Goal: Check status: Check status

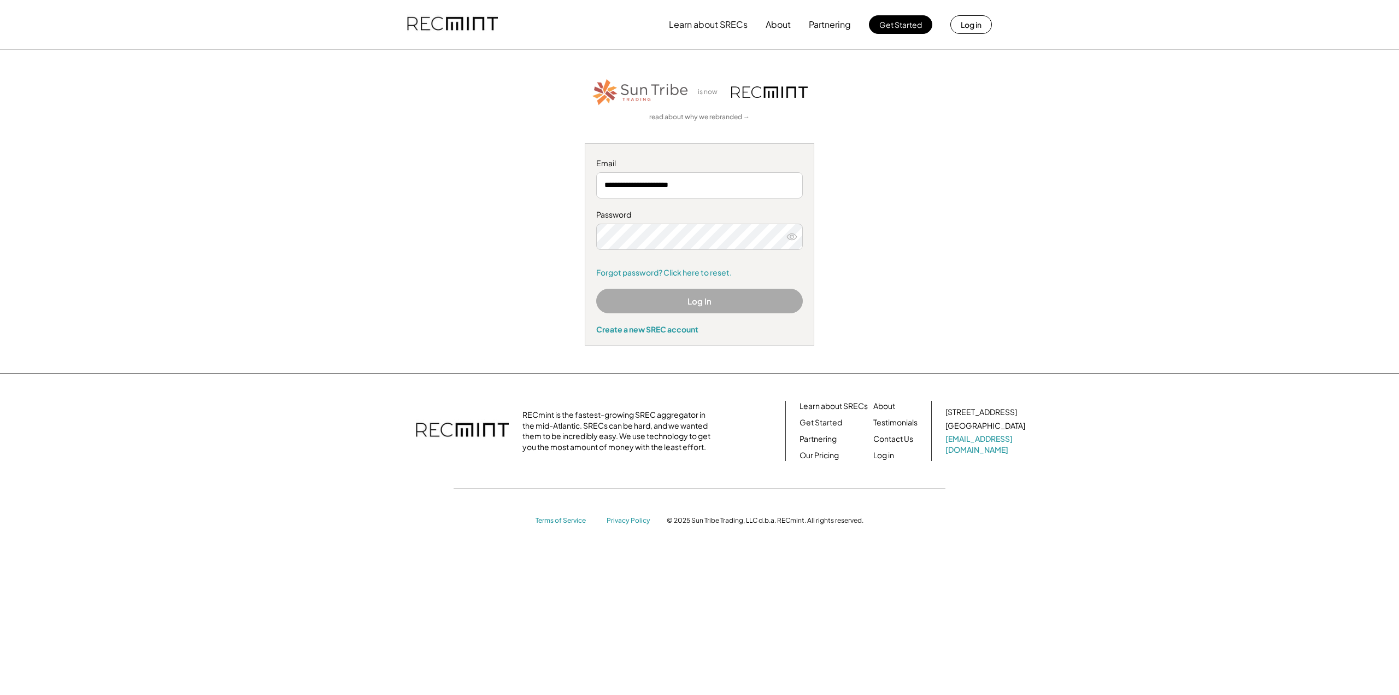
click at [720, 183] on input "**********" at bounding box center [699, 185] width 207 height 26
click at [688, 301] on button "Log In" at bounding box center [699, 301] width 207 height 25
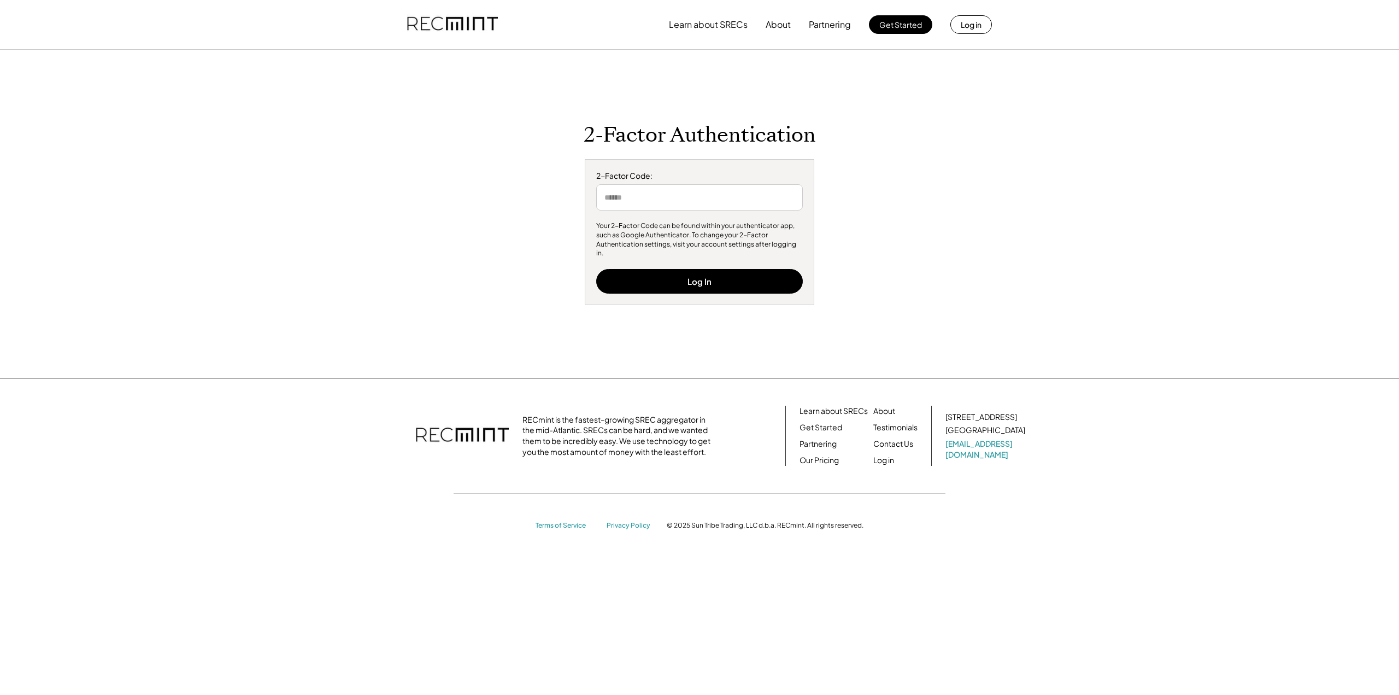
click at [726, 217] on div "2-Factor Code: Your 2-Factor Code can be found within your authenticator app, s…" at bounding box center [700, 232] width 230 height 146
click at [721, 209] on input "input" at bounding box center [699, 197] width 207 height 26
click at [713, 272] on button "Log In" at bounding box center [699, 281] width 207 height 25
drag, startPoint x: 665, startPoint y: 204, endPoint x: 550, endPoint y: 207, distance: 114.8
click at [550, 207] on div "2-Factor Authentication 2-Factor Code: Your 2-Factor Code can be found within y…" at bounding box center [699, 213] width 673 height 183
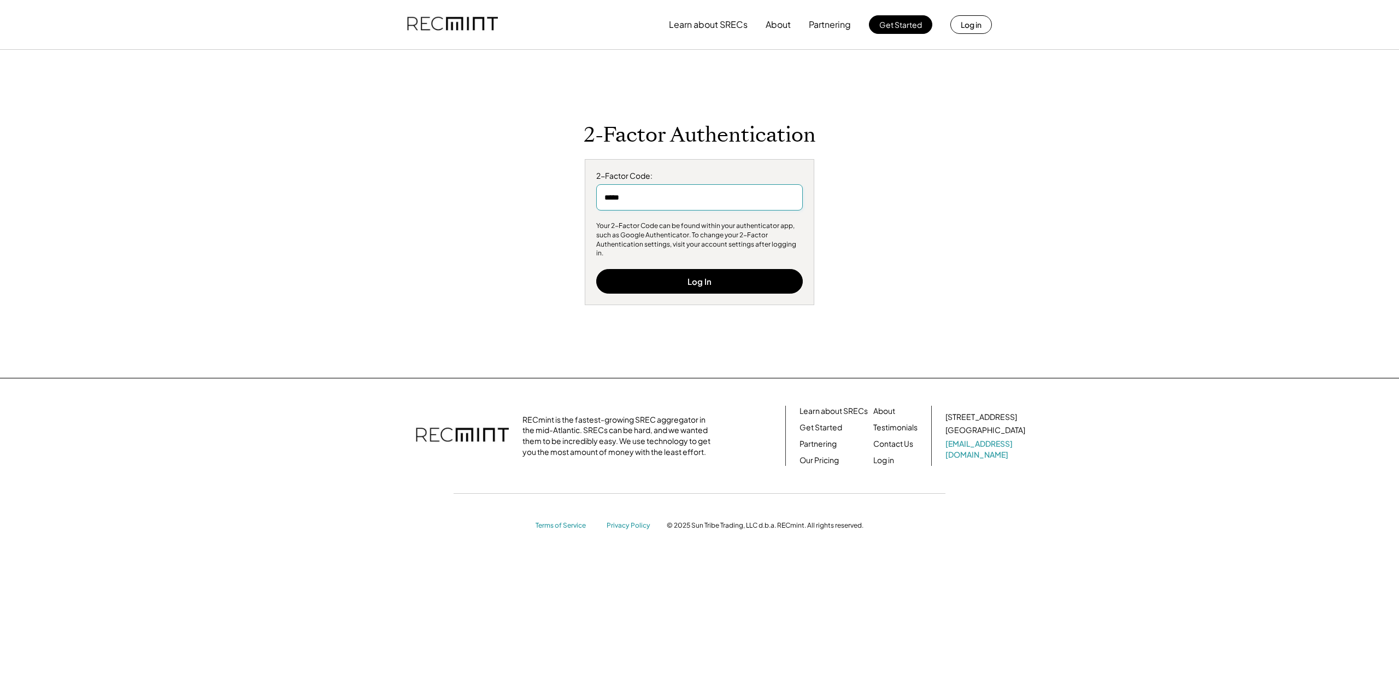
type input "******"
click at [639, 278] on button "Log In" at bounding box center [699, 281] width 207 height 25
drag, startPoint x: 653, startPoint y: 211, endPoint x: 544, endPoint y: 209, distance: 108.8
click at [544, 209] on div "2-Factor Authentication 2-Factor Code: Your 2-Factor Code can be found within y…" at bounding box center [699, 213] width 673 height 183
type input "******"
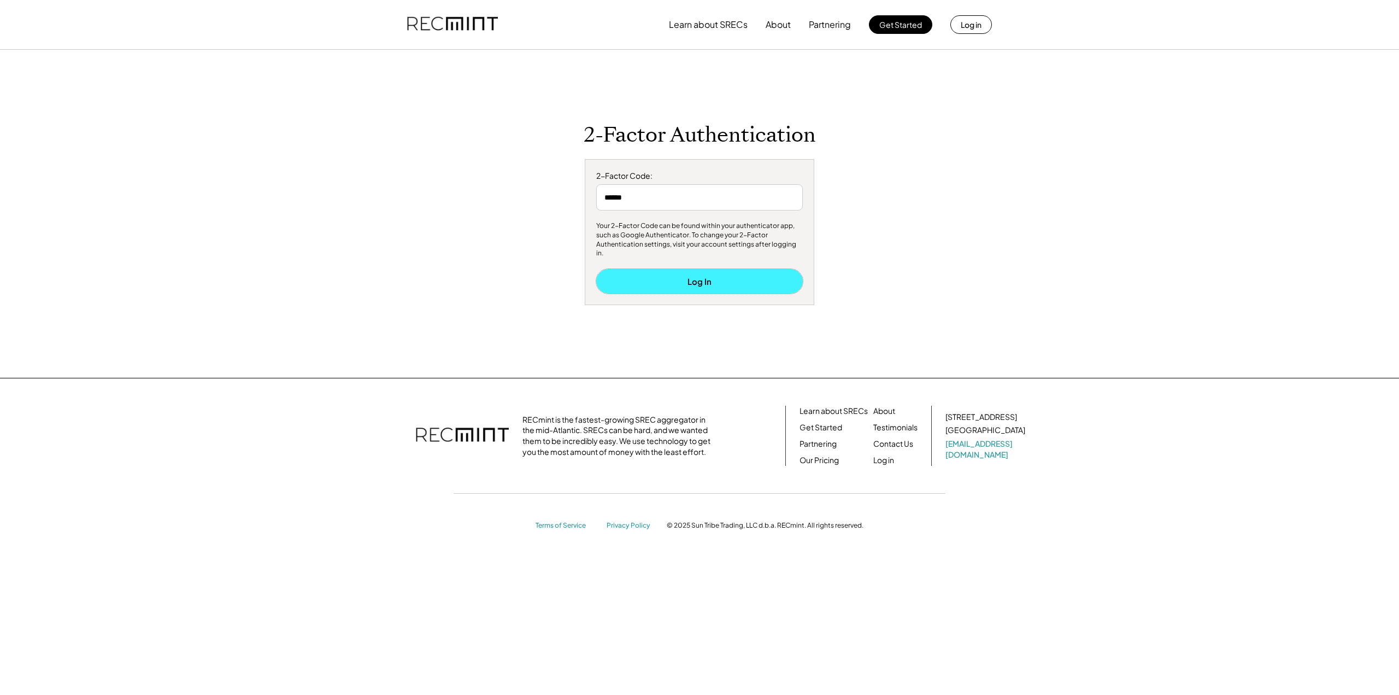
click at [618, 273] on button "Log In" at bounding box center [699, 281] width 207 height 25
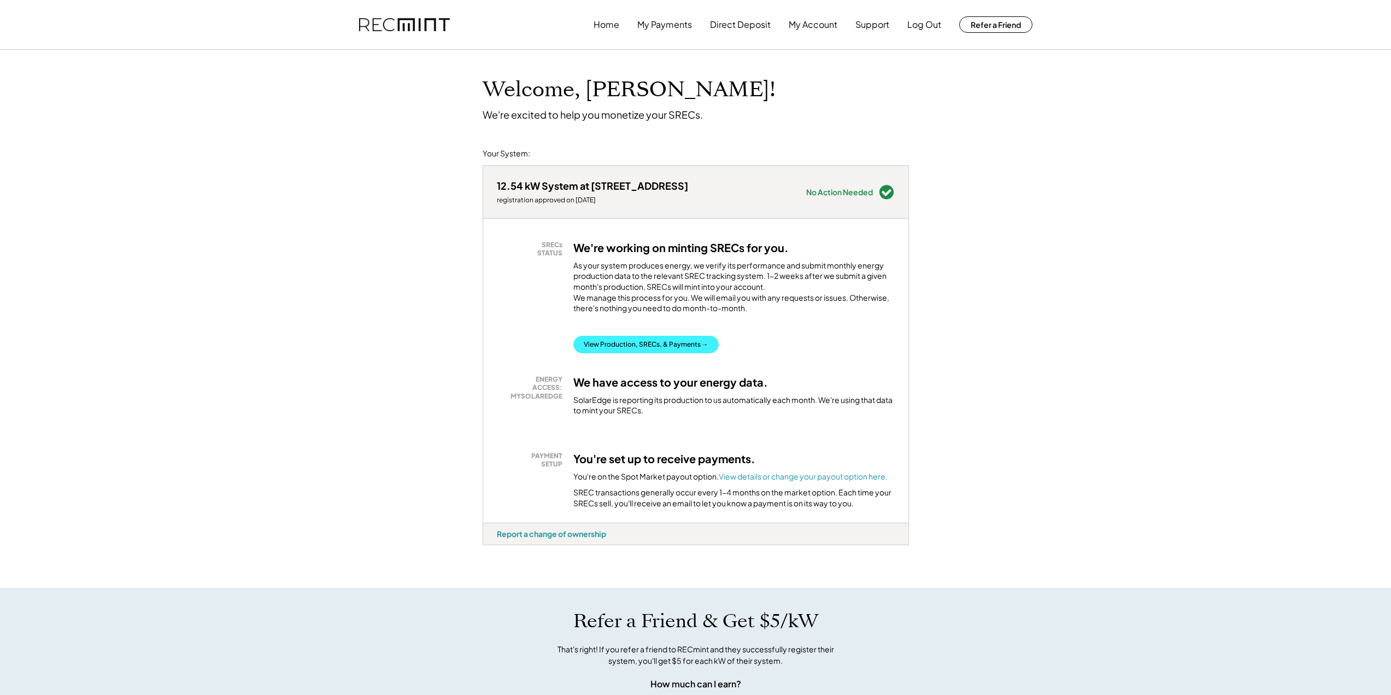
click at [629, 353] on button "View Production, SRECs, & Payments →" at bounding box center [645, 344] width 145 height 17
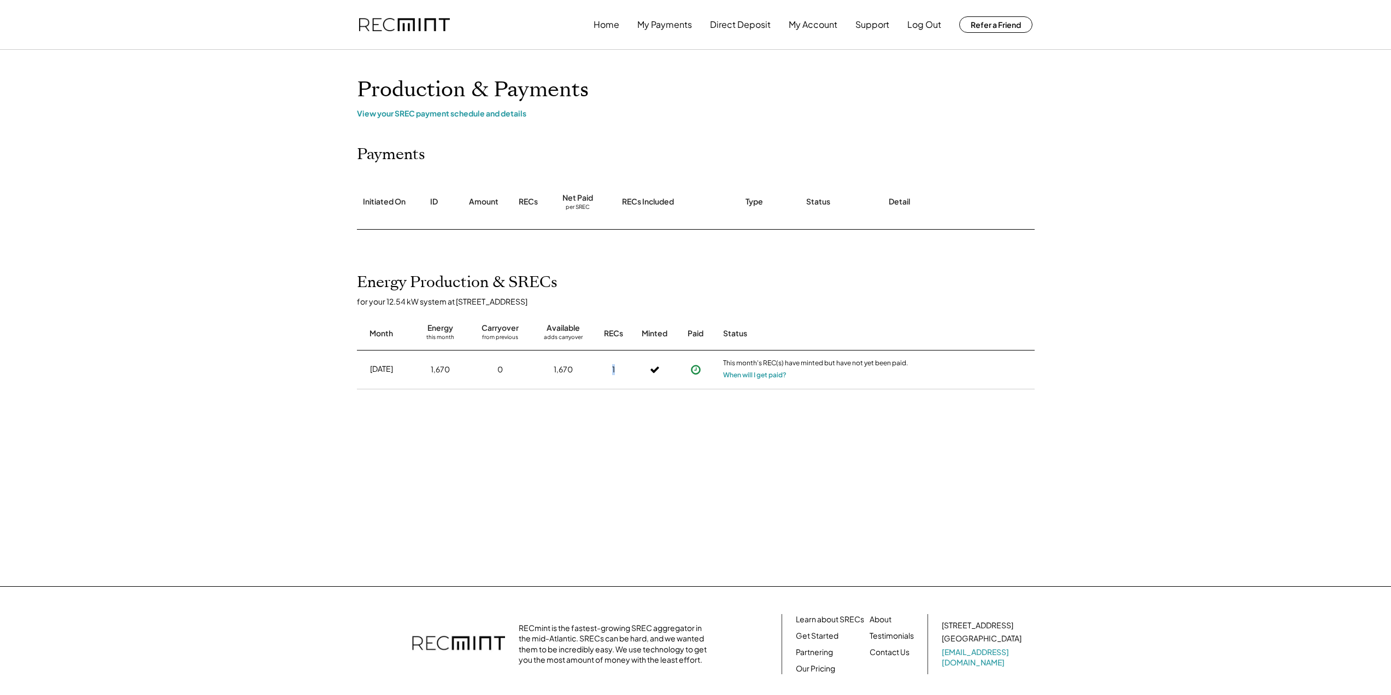
drag, startPoint x: 623, startPoint y: 368, endPoint x: 609, endPoint y: 368, distance: 13.7
click at [609, 368] on div "1" at bounding box center [613, 369] width 27 height 27
click at [398, 115] on div "View your SREC payment schedule and details" at bounding box center [696, 113] width 678 height 10
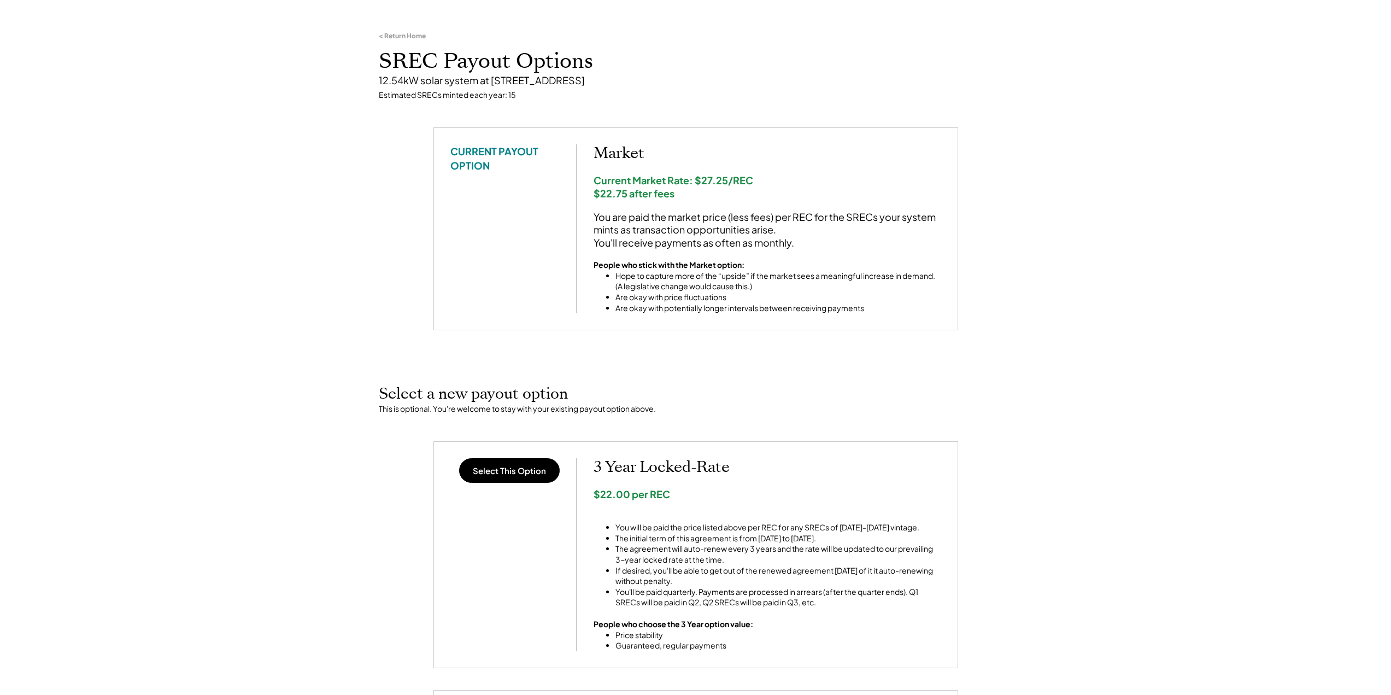
scroll to position [55, 0]
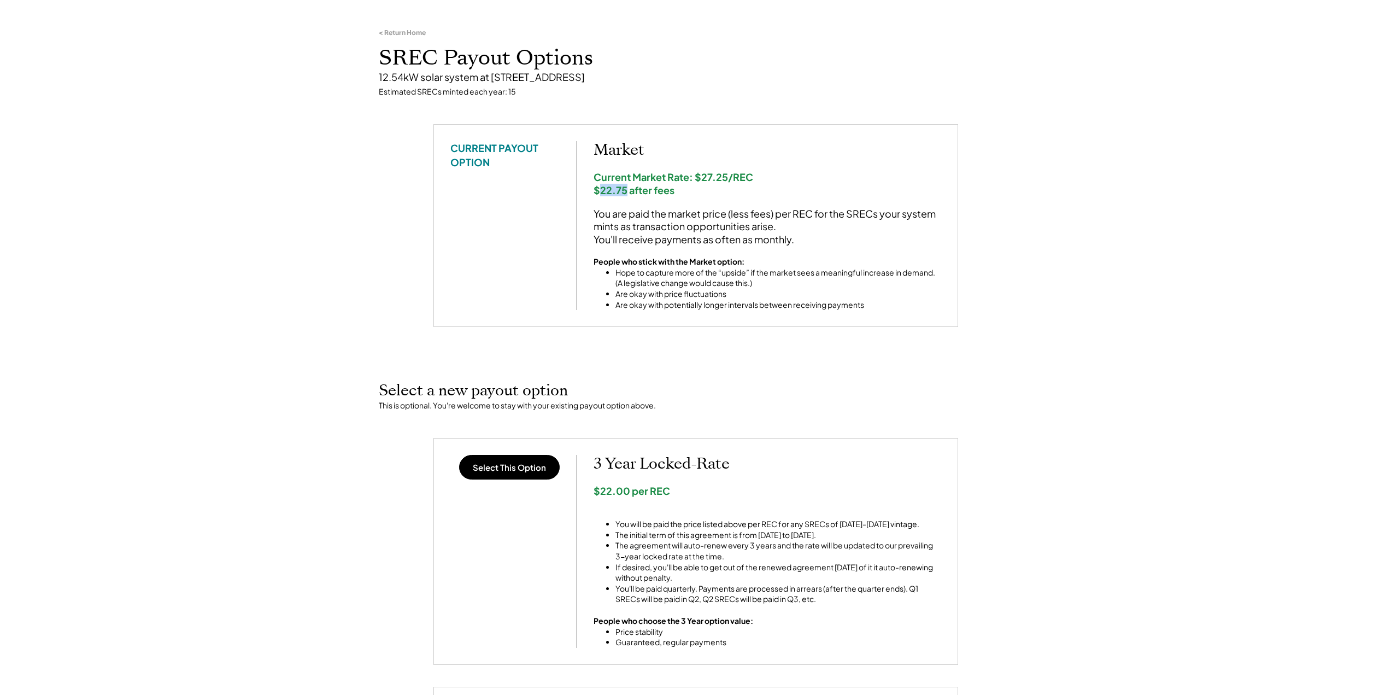
drag, startPoint x: 625, startPoint y: 189, endPoint x: 601, endPoint y: 191, distance: 23.6
click at [601, 191] on div "Current Market Rate: $27.25/REC $22.75 after fees" at bounding box center [768, 184] width 348 height 26
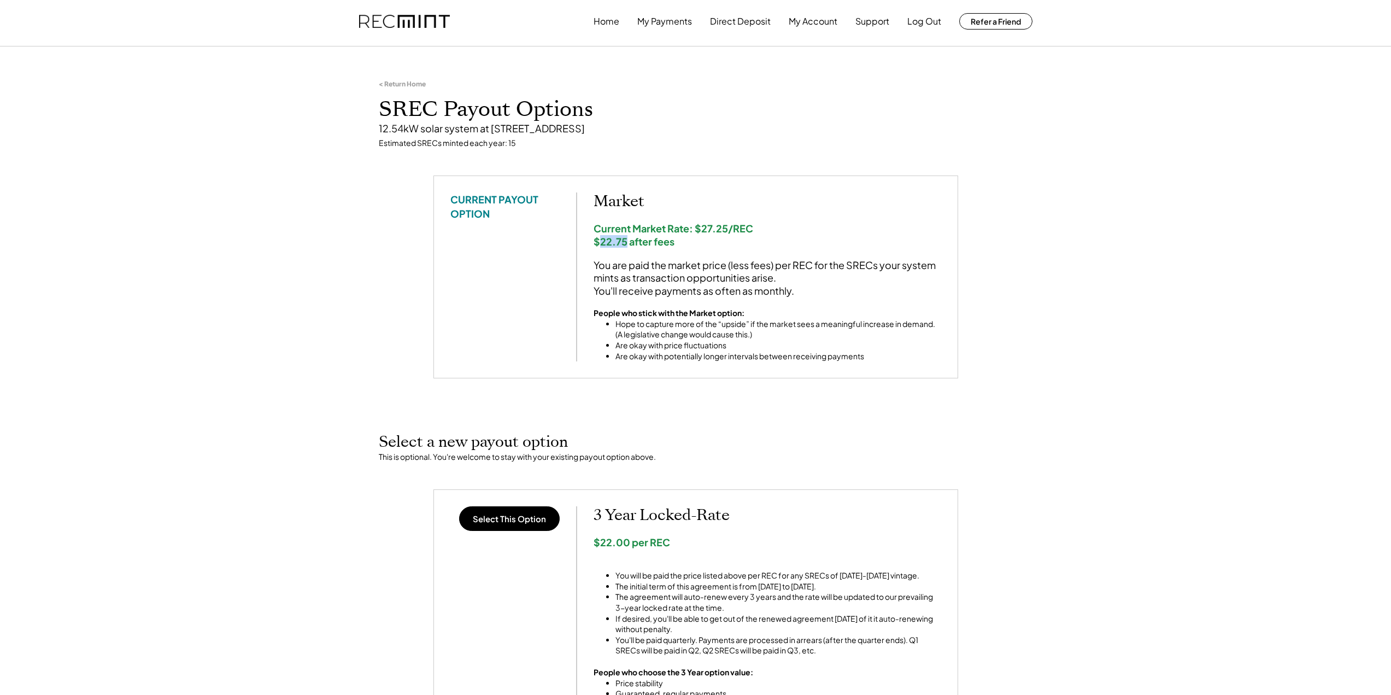
scroll to position [0, 0]
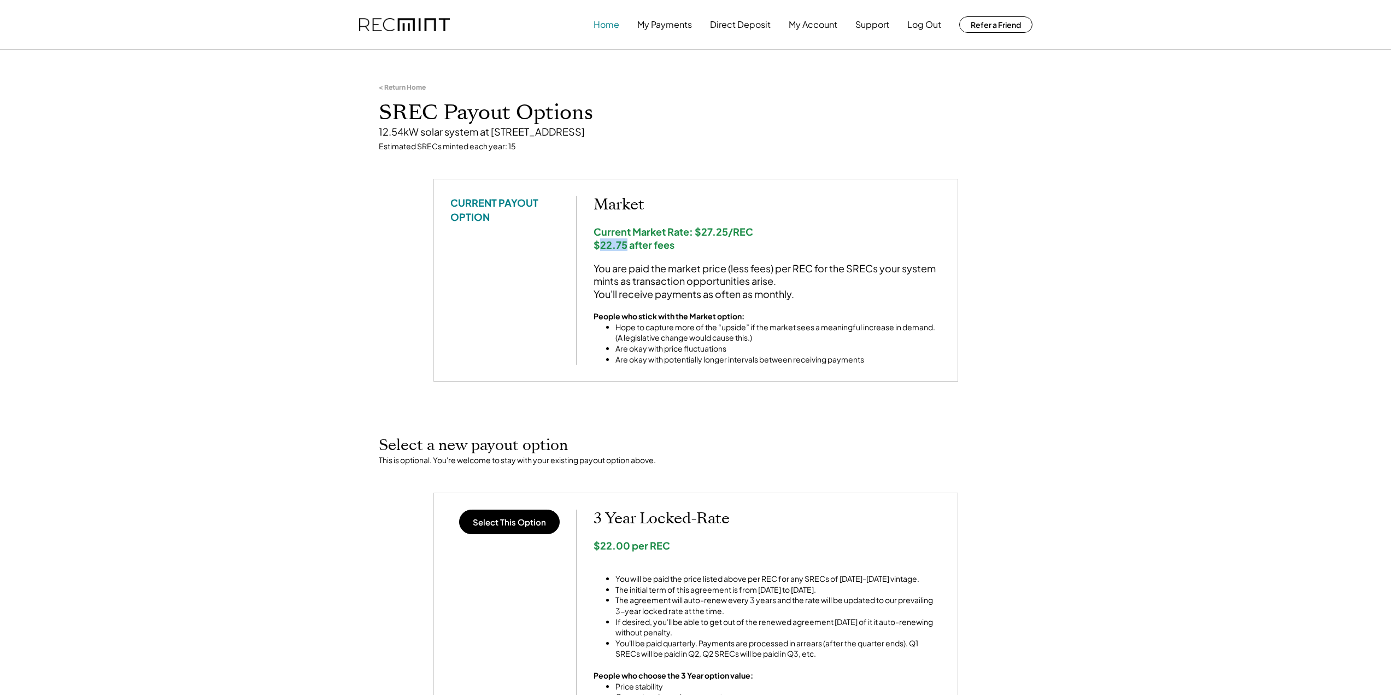
click at [602, 26] on button "Home" at bounding box center [607, 25] width 26 height 22
